Goal: Use online tool/utility: Utilize a website feature to perform a specific function

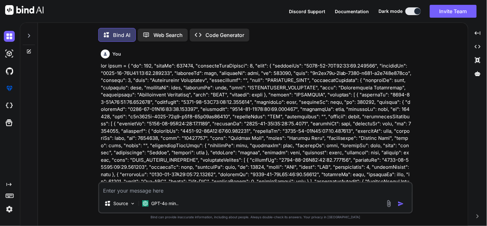
scroll to position [3, 0]
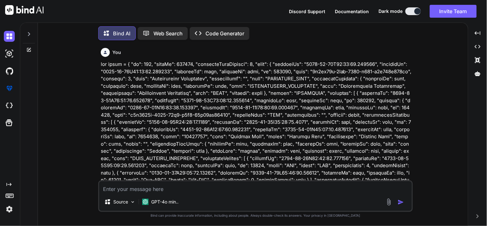
type textarea "x"
click at [267, 205] on div "Source GPT-4o min.." at bounding box center [255, 202] width 313 height 15
click at [237, 196] on div "Source GPT-4o min.." at bounding box center [255, 202] width 313 height 15
click at [216, 186] on textarea at bounding box center [255, 187] width 313 height 12
paste textarea "curl --location --request POST '[URL]' \ --header 'Content-Type: application/js…"
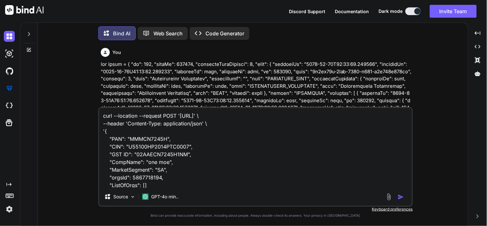
type textarea "curl --location --request POST '[URL]' \ --header 'Content-Type: application/js…"
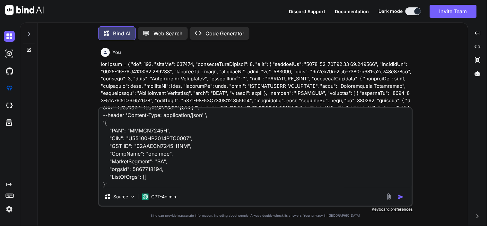
type textarea "x"
type textarea "curl --location --request POST '[URL]' \ --header 'Content-Type: application/js…"
type textarea "x"
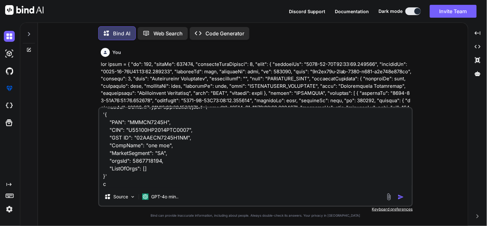
type textarea "curl --location --request POST '[URL]' \ --header 'Content-Type: application/js…"
type textarea "x"
type textarea "curl --location --request POST '[URL]' \ --header 'Content-Type: application/js…"
type textarea "x"
type textarea "curl --location --request POST '[URL]' \ --header 'Content-Type: application/js…"
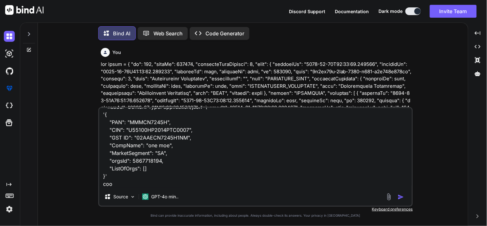
type textarea "x"
type textarea "curl --location --request POST '[URL]' \ --header 'Content-Type: application/js…"
type textarea "x"
type textarea "curl --location --request POST '[URL]' \ --header 'Content-Type: application/js…"
type textarea "x"
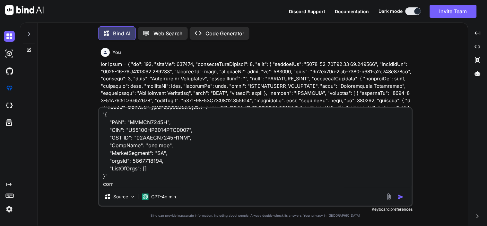
type textarea "curl --location --request POST '[URL]' \ --header 'Content-Type: application/js…"
type textarea "x"
type textarea "curl --location --request POST '[URL]' \ --header 'Content-Type: application/js…"
type textarea "x"
type textarea "curl --location --request POST '[URL]' \ --header 'Content-Type: application/js…"
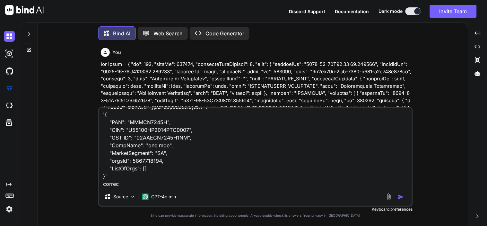
type textarea "x"
type textarea "curl --location --request POST '[URL]' \ --header 'Content-Type: application/js…"
type textarea "x"
type textarea "curl --location --request POST '[URL]' \ --header 'Content-Type: application/js…"
type textarea "x"
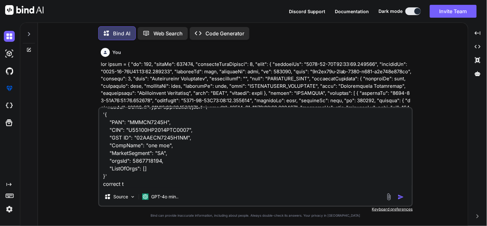
type textarea "curl --location --request POST '[URL]' \ --header 'Content-Type: application/js…"
type textarea "x"
type textarea "curl --location --request POST '[URL]' \ --header 'Content-Type: application/js…"
type textarea "x"
type textarea "curl --location --request POST '[URL]' \ --header 'Content-Type: application/js…"
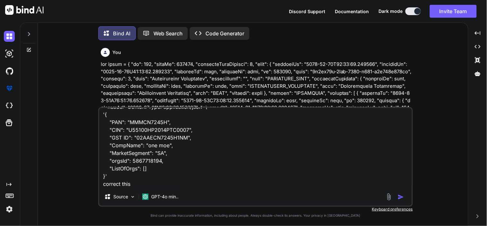
type textarea "x"
type textarea "curl --location --request POST '[URL]' \ --header 'Content-Type: application/js…"
type textarea "x"
type textarea "curl --location --request POST '[URL]' \ --header 'Content-Type: application/js…"
type textarea "x"
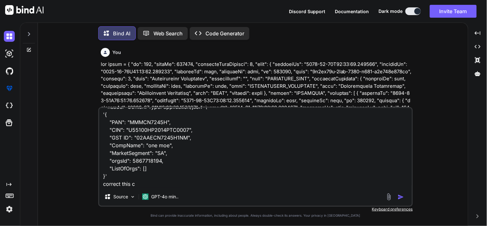
type textarea "curl --location --request POST '[URL]' \ --header 'Content-Type: application/js…"
type textarea "x"
type textarea "curl --location --request POST '[URL]' \ --header 'Content-Type: application/js…"
type textarea "x"
type textarea "curl --location --request POST '[URL]' \ --header 'Content-Type: application/js…"
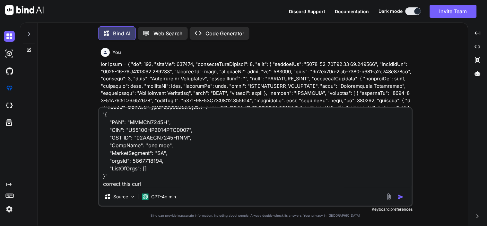
type textarea "x"
type textarea "curl --location --request POST '[URL]' \ --header 'Content-Type: application/js…"
type textarea "x"
type textarea "curl --location --request POST '[URL]' \ --header 'Content-Type: application/js…"
type textarea "x"
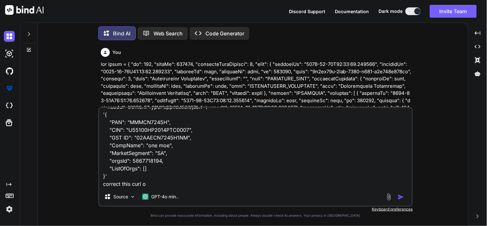
type textarea "curl --location --request POST '[URL]' \ --header 'Content-Type: application/js…"
type textarea "x"
type textarea "curl --location --request POST '[URL]' \ --header 'Content-Type: application/js…"
type textarea "x"
type textarea "curl --location --request POST '[URL]' \ --header 'Content-Type: application/js…"
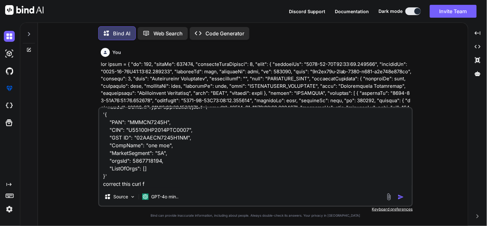
type textarea "x"
type textarea "curl --location --request POST '[URL]' \ --header 'Content-Type: application/js…"
type textarea "x"
type textarea "curl --location --request POST '[URL]' \ --header 'Content-Type: application/js…"
type textarea "x"
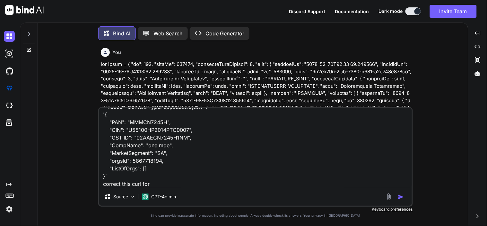
type textarea "curl --location --request POST '[URL]' \ --header 'Content-Type: application/js…"
type textarea "x"
type textarea "curl --location --request POST '[URL]' \ --header 'Content-Type: application/js…"
type textarea "x"
type textarea "curl --location --request POST '[URL]' \ --header 'Content-Type: application/js…"
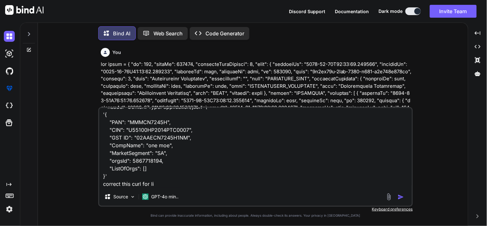
type textarea "x"
type textarea "curl --location --request POST '[URL]' \ --header 'Content-Type: application/js…"
type textarea "x"
type textarea "curl --location --request POST '[URL]' \ --header 'Content-Type: application/js…"
type textarea "x"
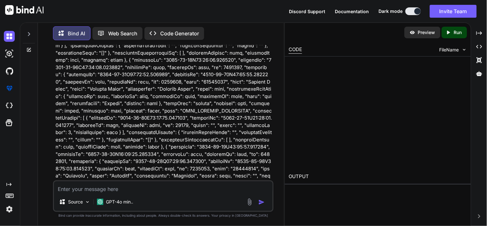
scroll to position [16180, 0]
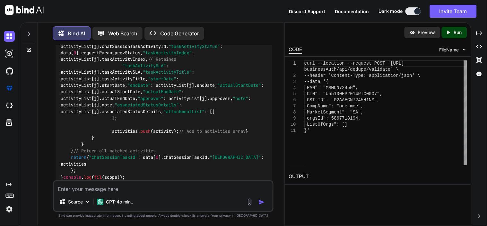
type textarea "x"
click at [159, 185] on textarea at bounding box center [163, 187] width 219 height 12
type textarea "t"
type textarea "x"
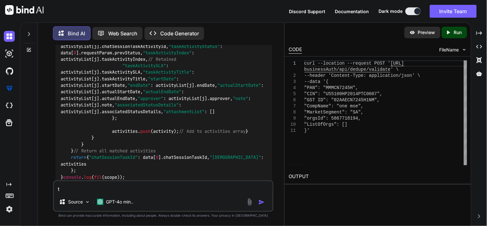
type textarea "th"
type textarea "x"
type textarea "thi"
type textarea "x"
type textarea "this"
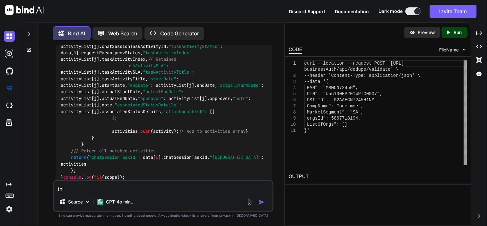
type textarea "x"
type textarea "this"
type textarea "x"
type textarea "this c"
type textarea "x"
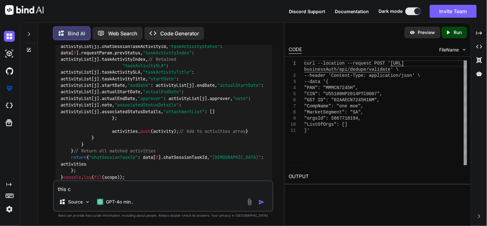
type textarea "this cu"
type textarea "x"
type textarea "this cur"
type textarea "x"
type textarea "this curl"
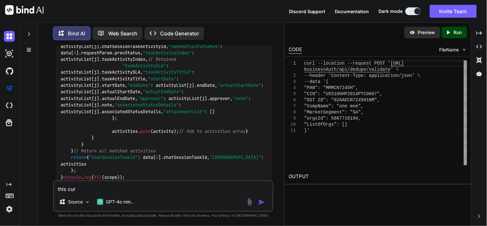
type textarea "x"
type textarea "this curl"
type textarea "x"
type textarea "this curl i"
type textarea "x"
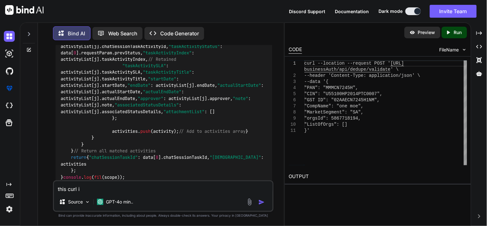
type textarea "this curl if"
type textarea "x"
type textarea "this curl if"
type textarea "x"
type textarea "this curl if o"
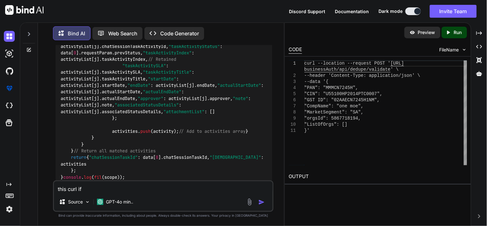
type textarea "x"
type textarea "this curl if"
type textarea "x"
type textarea "this curl if n"
type textarea "x"
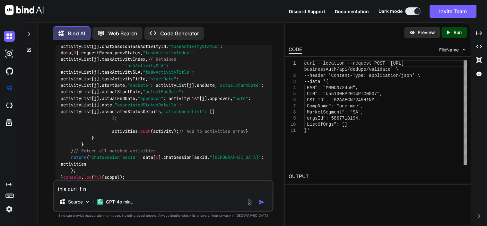
type textarea "this curl if no"
type textarea "x"
type textarea "this curl if not"
type textarea "x"
type textarea "this curl if not"
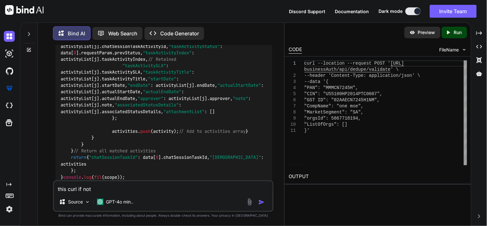
type textarea "x"
type textarea "this curl if not w"
type textarea "x"
type textarea "this curl if not wo"
type textarea "x"
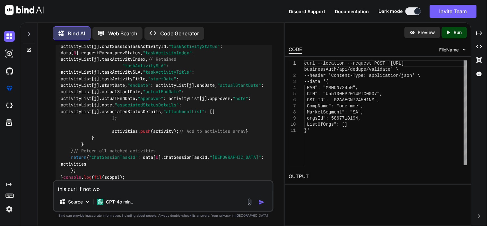
type textarea "this curl if not wor"
type textarea "x"
type textarea "this curl if not work"
type textarea "x"
type textarea "this curl if not worki"
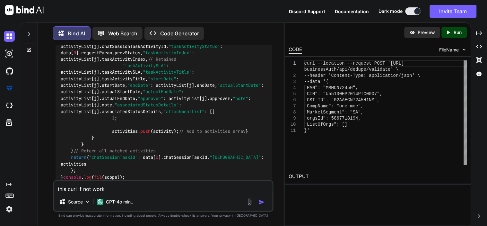
type textarea "x"
type textarea "this curl if not workig"
type textarea "x"
type textarea "this curl if not worki"
type textarea "x"
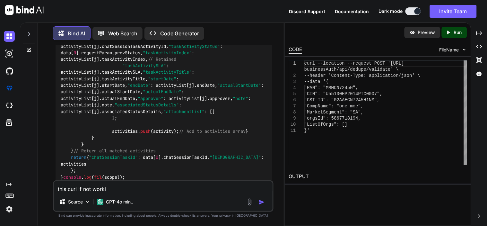
type textarea "this curl if not workin"
type textarea "x"
type textarea "this curl if not working"
type textarea "x"
type textarea "this curl if not working"
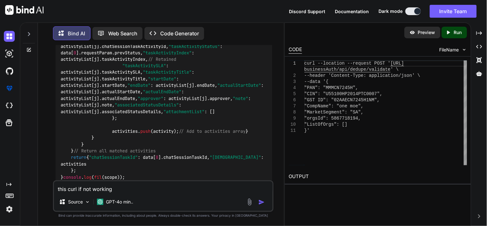
type textarea "x"
paste textarea "curl --location --request POST '[URL]' \ --header 'Content-Type: application/js…"
type textarea "this curl if not working curl --location --request POST '[URL]' \ --header 'Con…"
type textarea "x"
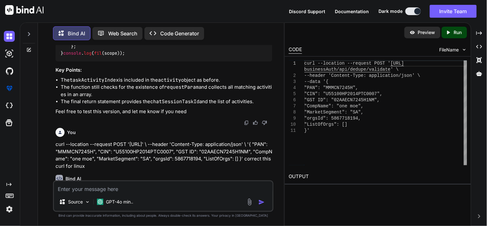
scroll to position [16304, 0]
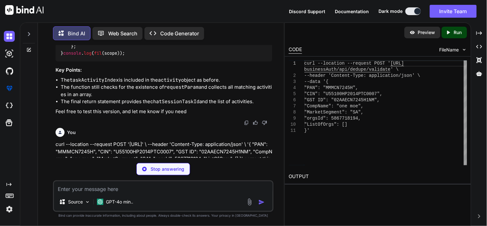
type textarea "x"
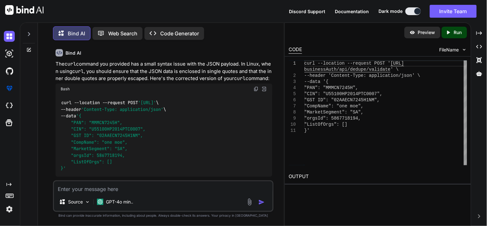
scroll to position [16429, 0]
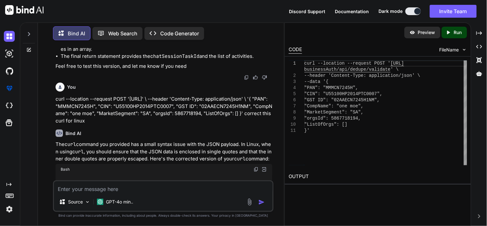
scroll to position [16349, 0]
